Goal: Consume media (video, audio): Consume media (video, audio)

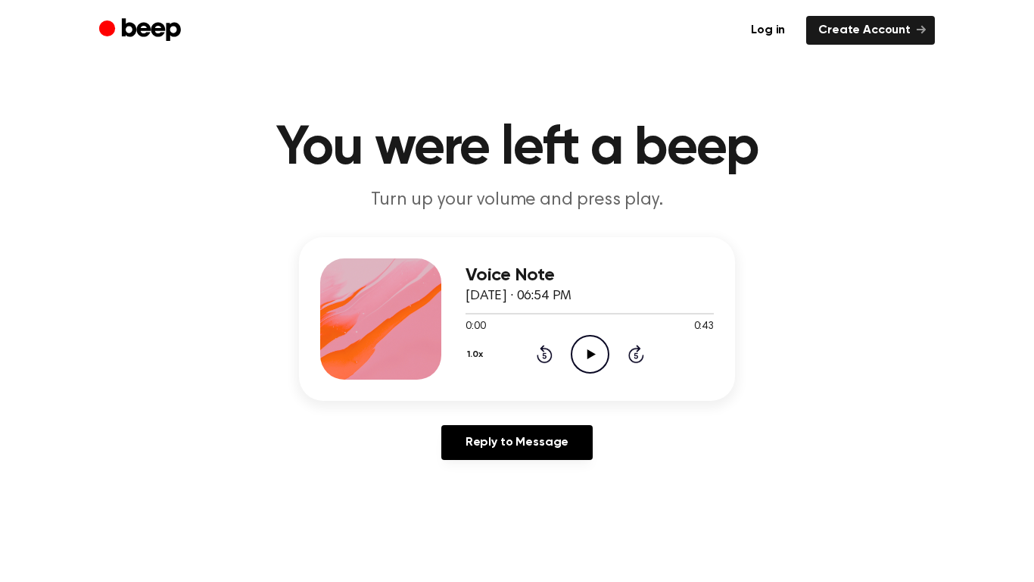
click at [595, 357] on icon "Play Audio" at bounding box center [590, 354] width 39 height 39
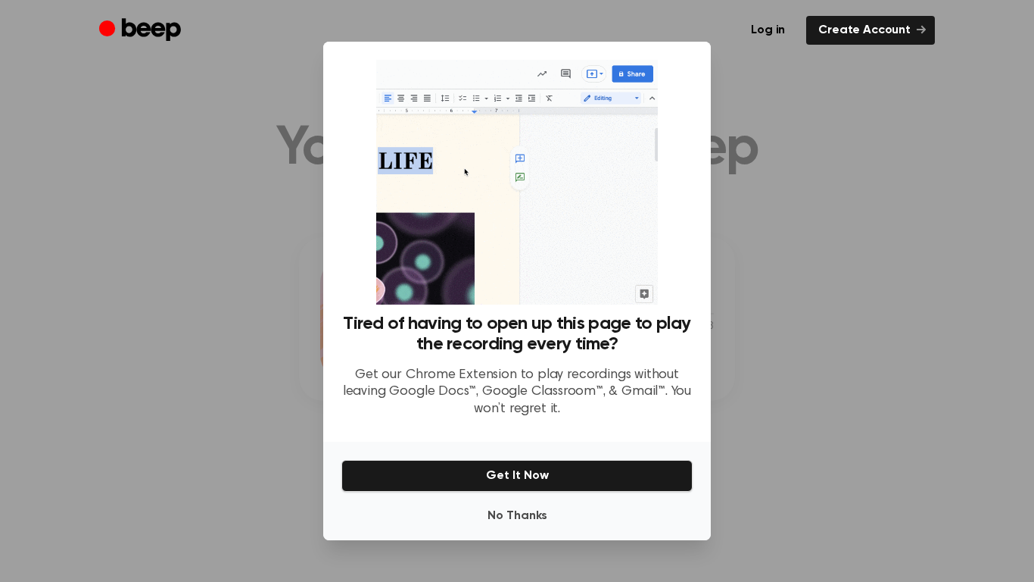
click at [888, 346] on div at bounding box center [517, 291] width 1034 height 582
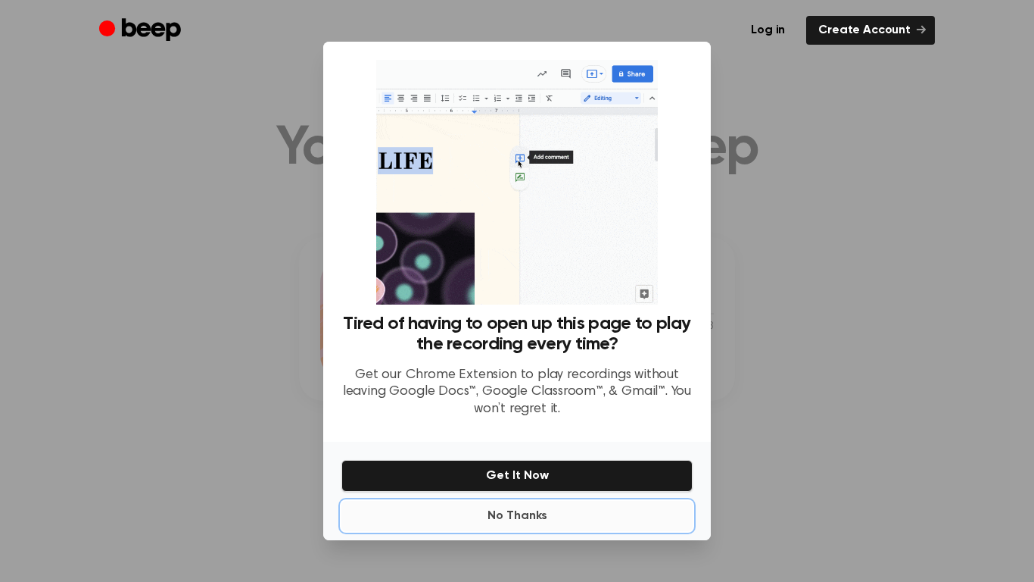
click at [541, 525] on button "No Thanks" at bounding box center [517, 516] width 351 height 30
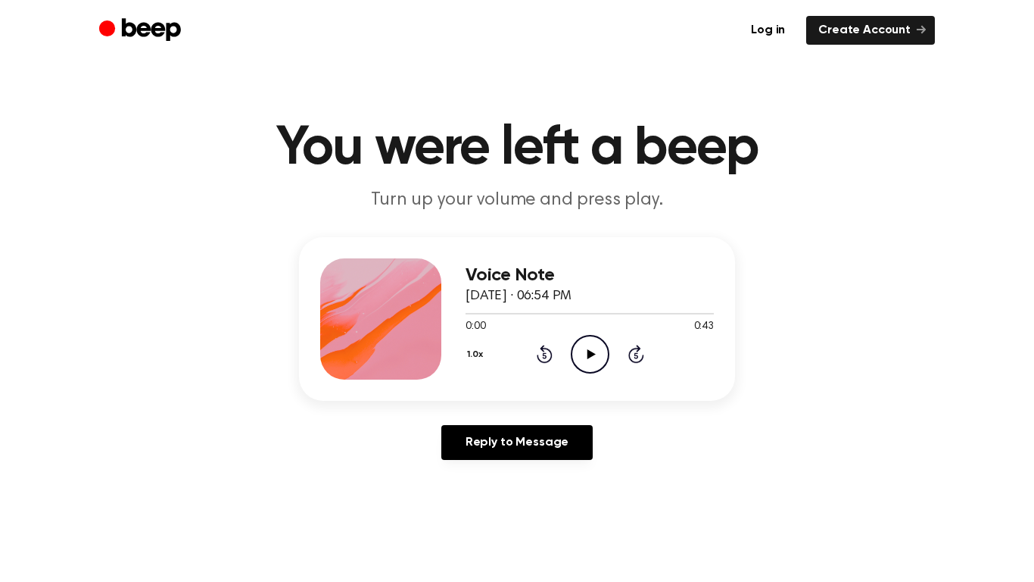
click at [582, 348] on icon "Play Audio" at bounding box center [590, 354] width 39 height 39
click at [581, 364] on icon "Pause Audio" at bounding box center [590, 354] width 39 height 39
click at [585, 367] on icon "Play Audio" at bounding box center [590, 354] width 39 height 39
click at [585, 367] on icon "Pause Audio" at bounding box center [590, 354] width 39 height 39
click at [589, 326] on div "0:00 0:43" at bounding box center [590, 327] width 248 height 16
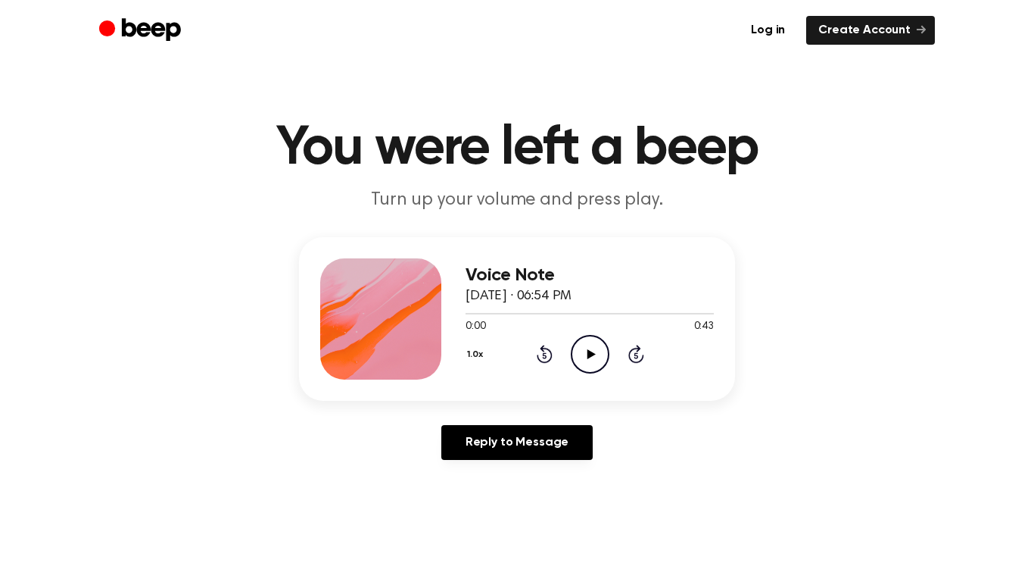
click at [582, 351] on icon "Play Audio" at bounding box center [590, 354] width 39 height 39
click at [549, 351] on icon at bounding box center [545, 354] width 16 height 18
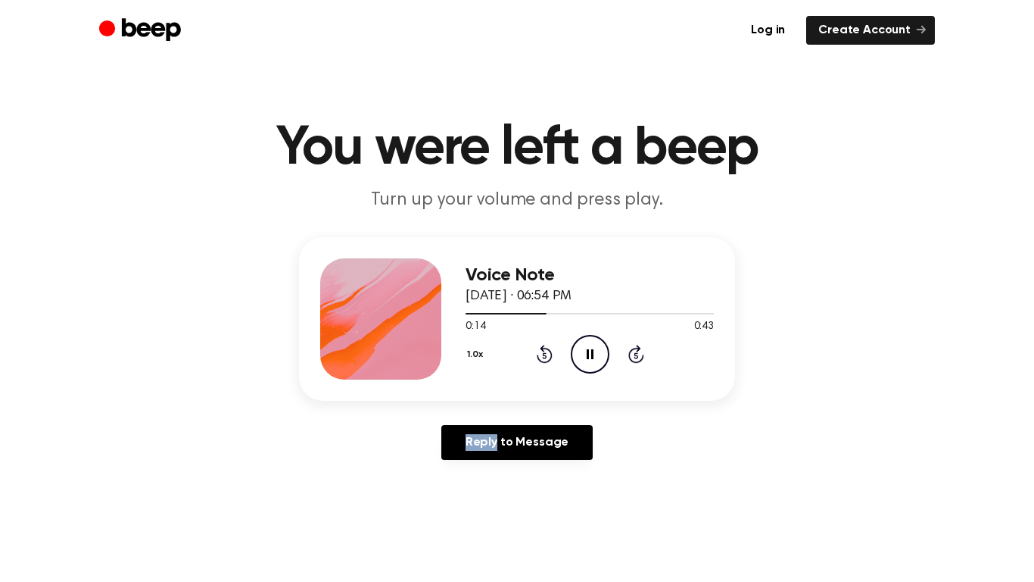
click at [549, 351] on icon at bounding box center [545, 354] width 16 height 18
click at [585, 348] on icon "Play Audio" at bounding box center [590, 354] width 39 height 39
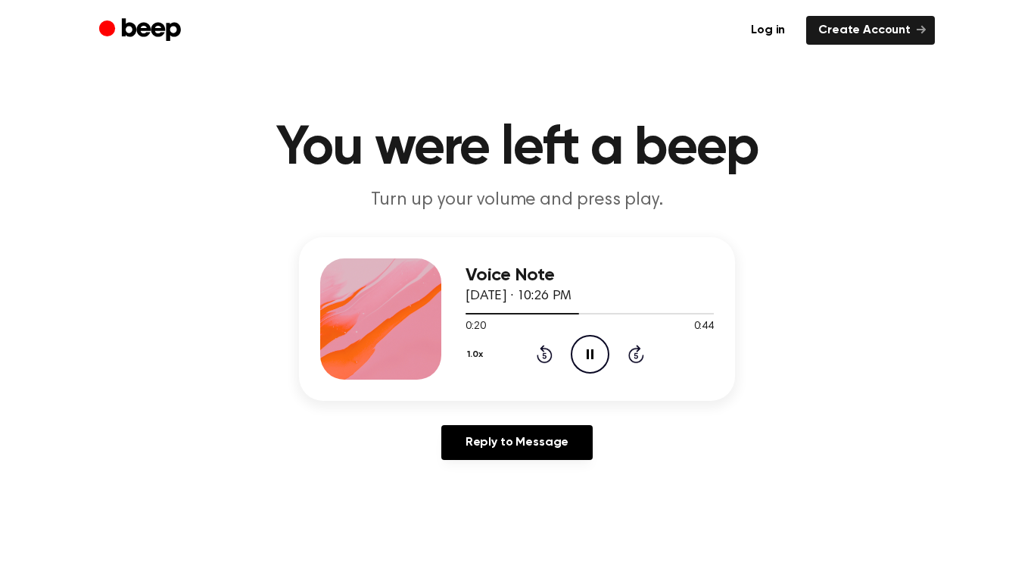
click at [533, 349] on div "1.0x Rewind 5 seconds Pause Audio Skip 5 seconds" at bounding box center [590, 354] width 248 height 39
click at [535, 349] on div "1.0x Rewind 5 seconds Pause Audio Skip 5 seconds" at bounding box center [590, 354] width 248 height 39
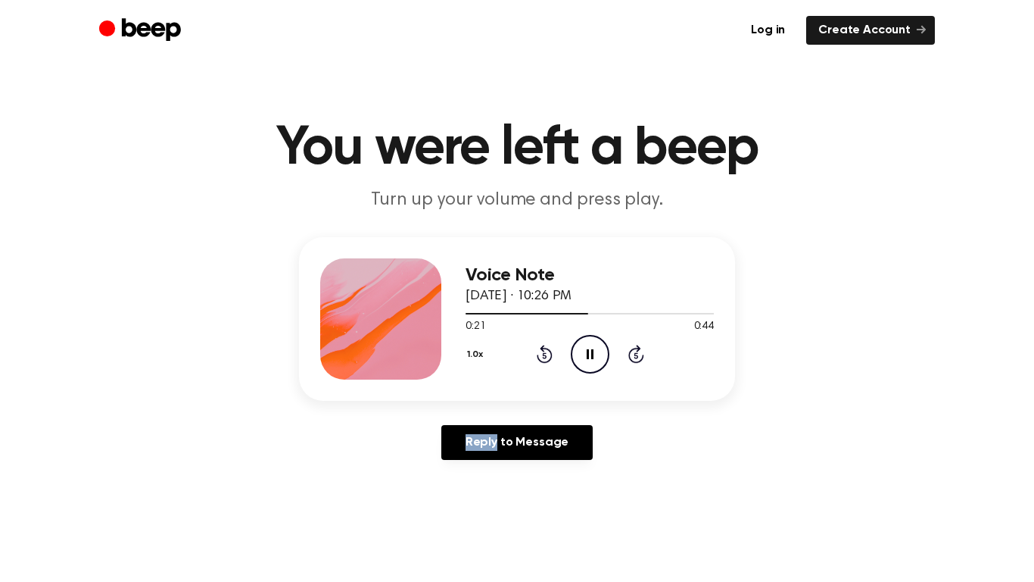
click at [535, 349] on div "1.0x Rewind 5 seconds Pause Audio Skip 5 seconds" at bounding box center [590, 354] width 248 height 39
click at [547, 355] on icon "Rewind 5 seconds" at bounding box center [544, 354] width 17 height 20
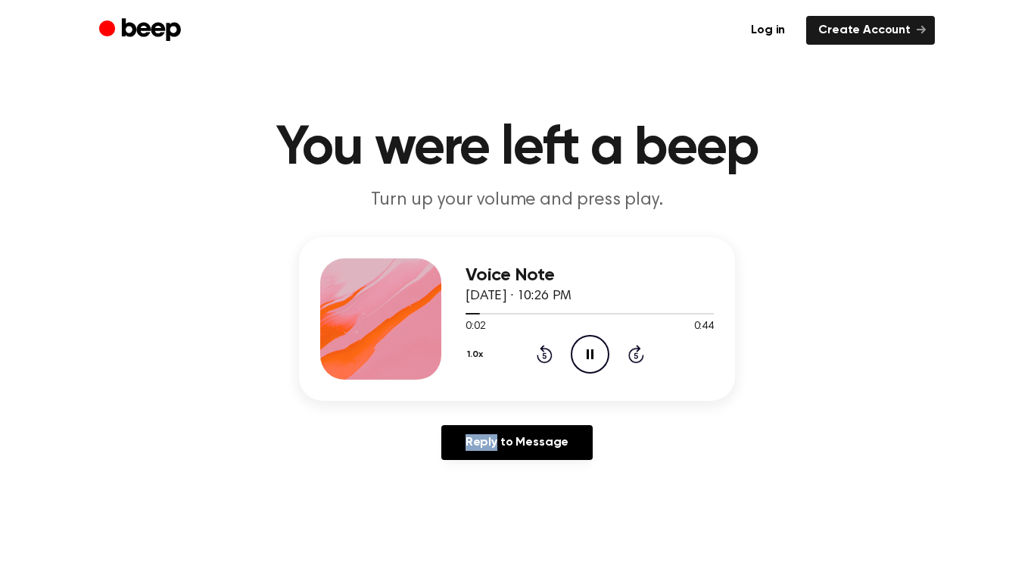
click at [547, 355] on icon "Rewind 5 seconds" at bounding box center [544, 354] width 17 height 20
click at [475, 354] on button "1.0x" at bounding box center [477, 355] width 23 height 26
click at [490, 421] on span "0.8x" at bounding box center [490, 418] width 19 height 16
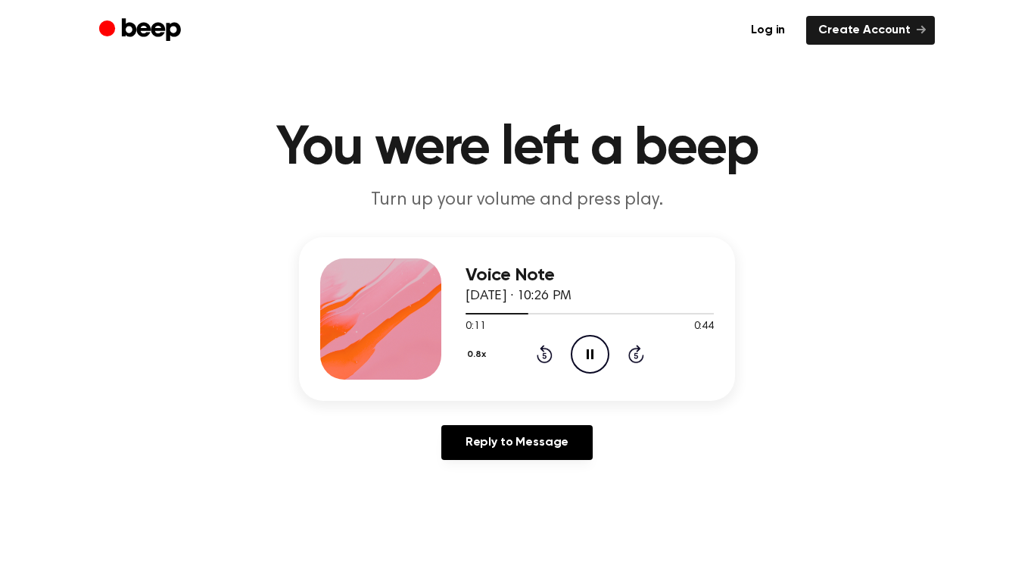
click at [467, 357] on button "0.8x" at bounding box center [479, 355] width 27 height 26
click at [490, 443] on span "1.0x" at bounding box center [490, 446] width 19 height 16
click at [541, 357] on icon "Rewind 5 seconds" at bounding box center [544, 354] width 17 height 20
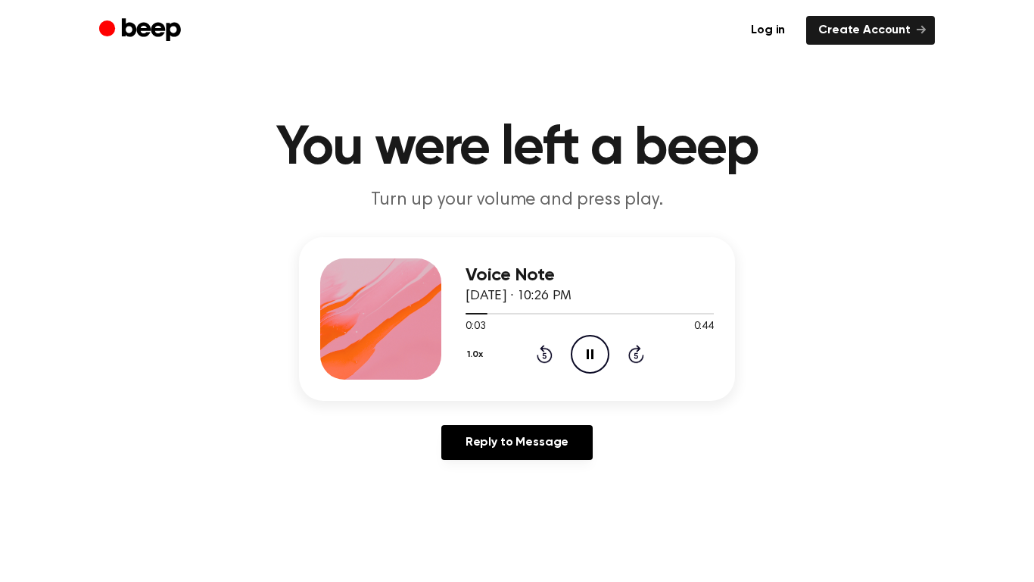
click at [541, 357] on icon "Rewind 5 seconds" at bounding box center [544, 354] width 17 height 20
